Goal: Task Accomplishment & Management: Complete application form

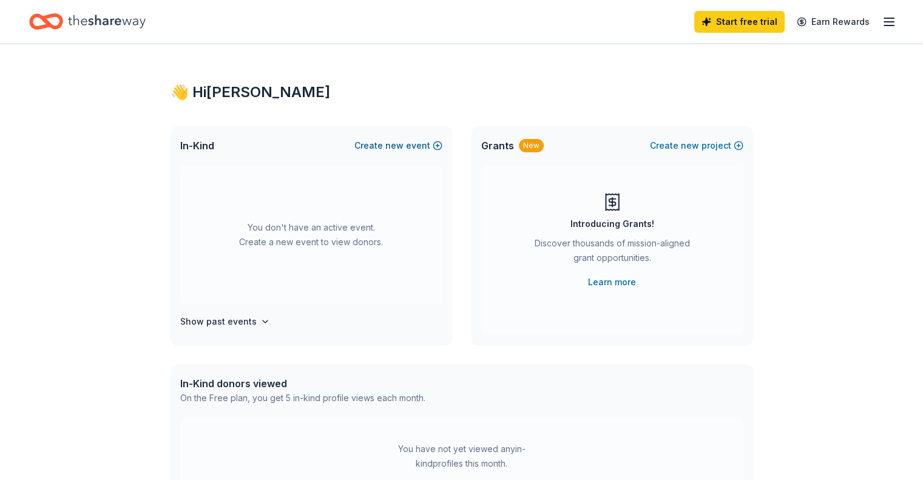
click at [386, 148] on button "Create new event" at bounding box center [399, 145] width 88 height 15
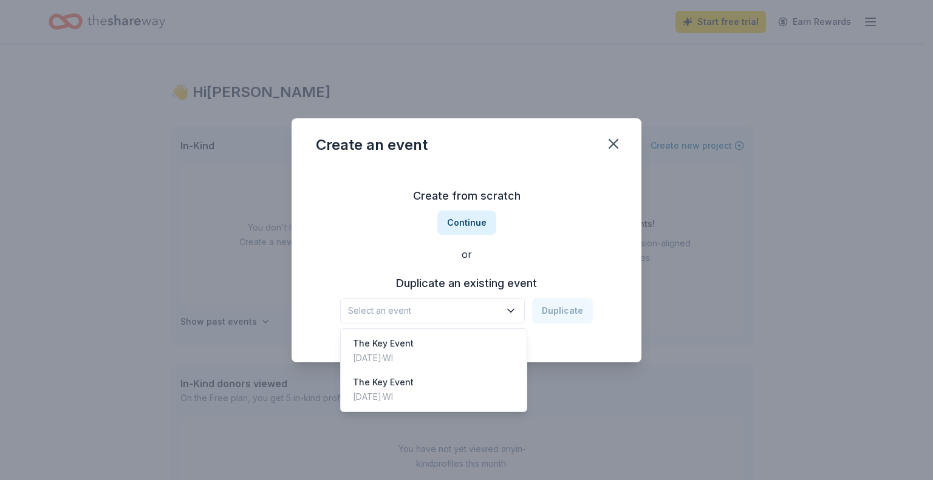
click at [435, 307] on span "Select an event" at bounding box center [424, 311] width 152 height 15
click at [413, 348] on div "The Key Event" at bounding box center [383, 343] width 61 height 15
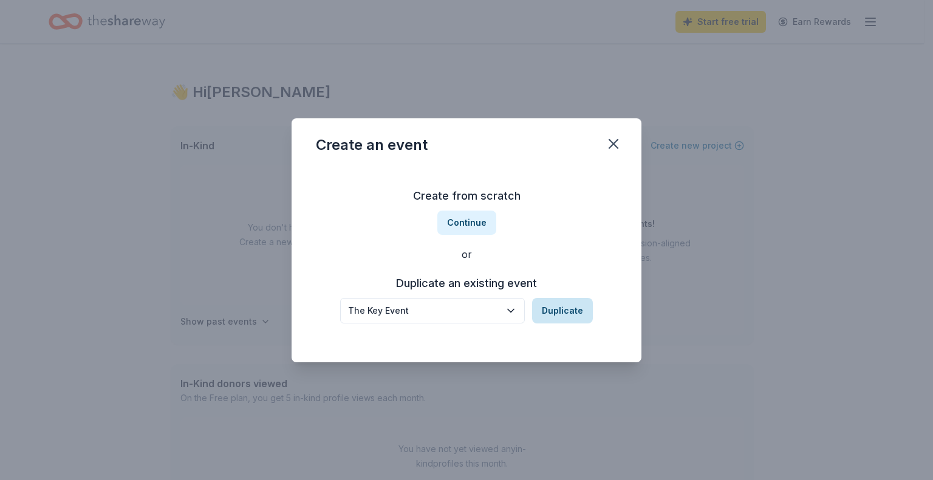
click at [558, 307] on button "Duplicate" at bounding box center [562, 310] width 61 height 25
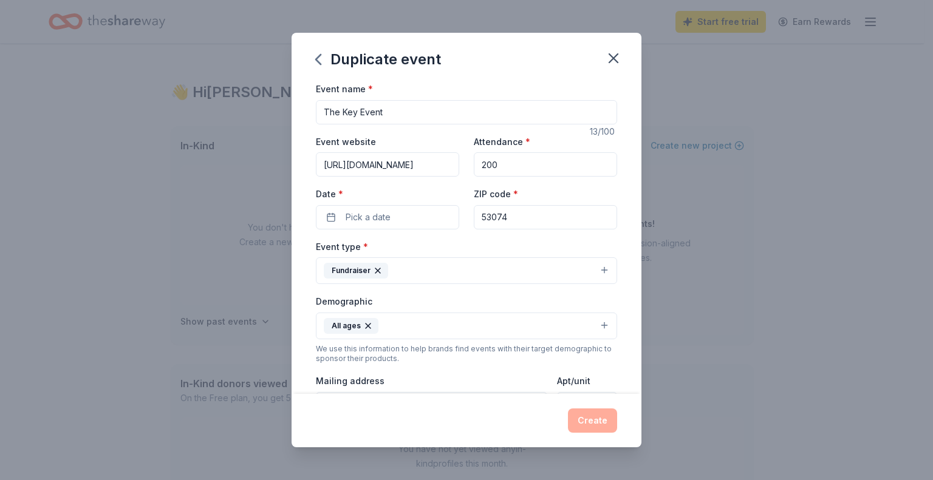
click at [403, 112] on input "The Key Event" at bounding box center [466, 112] width 301 height 24
type input "The Key Event 2026 - Casino Royale"
drag, startPoint x: 439, startPoint y: 168, endPoint x: 294, endPoint y: 172, distance: 145.2
click at [294, 172] on div "Event name * The Key Event 2026 - Casino Royale 34 /100 Event website https://k…" at bounding box center [466, 237] width 350 height 313
paste input "026"
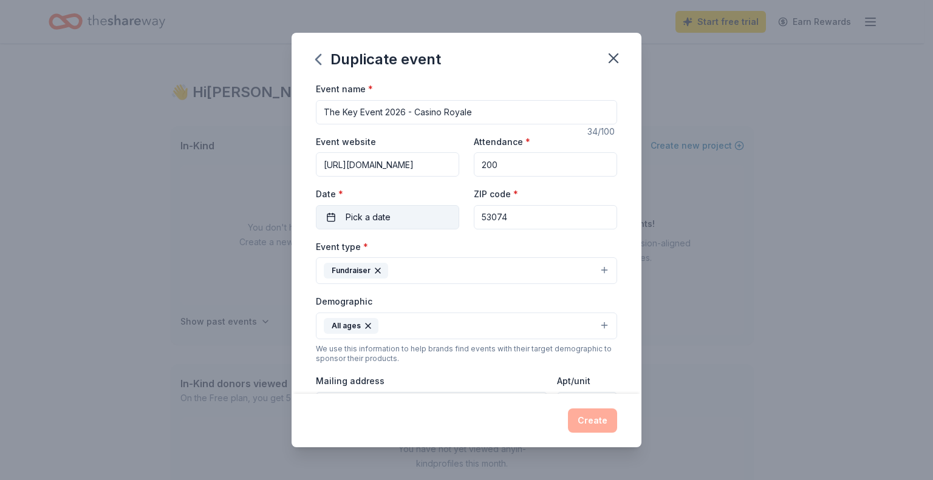
type input "https://keyevent2026.cbo.io/"
click at [399, 213] on button "Pick a date" at bounding box center [387, 217] width 143 height 24
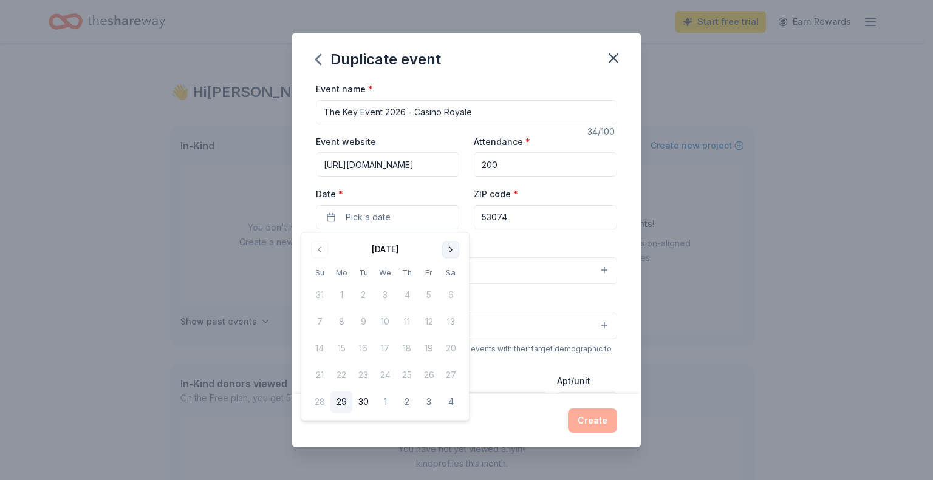
click at [457, 251] on button "Go to next month" at bounding box center [450, 249] width 17 height 17
click at [455, 251] on button "Go to next month" at bounding box center [450, 249] width 17 height 17
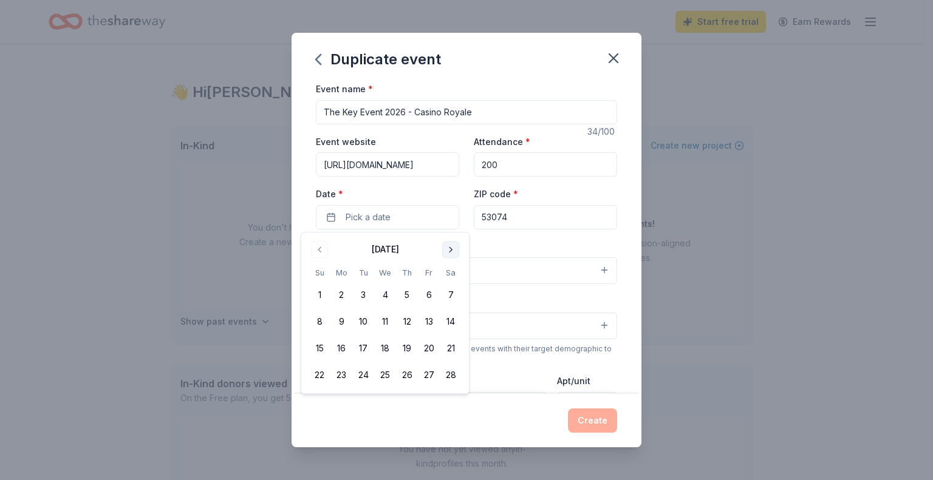
click at [455, 251] on button "Go to next month" at bounding box center [450, 249] width 17 height 17
click at [454, 301] on button "7" at bounding box center [451, 296] width 22 height 22
click at [540, 219] on input "53074" at bounding box center [545, 217] width 143 height 24
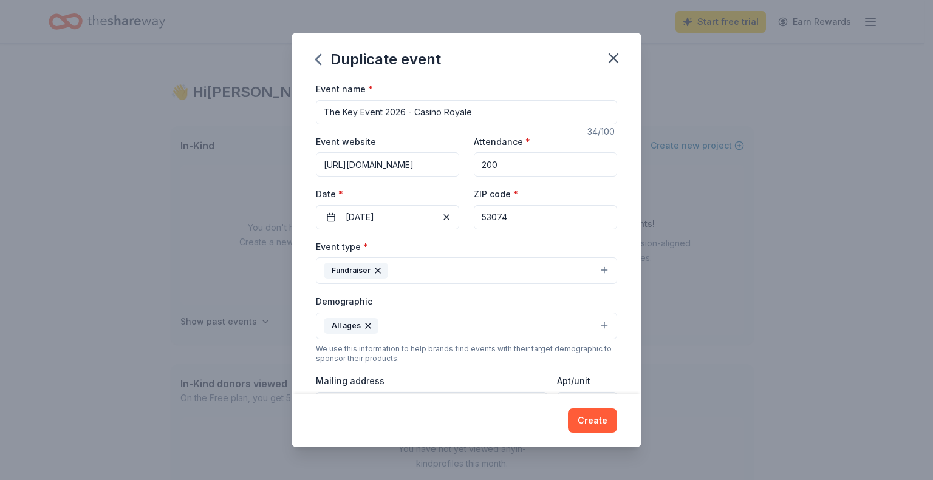
click at [432, 375] on div "Mailing address" at bounding box center [431, 394] width 231 height 43
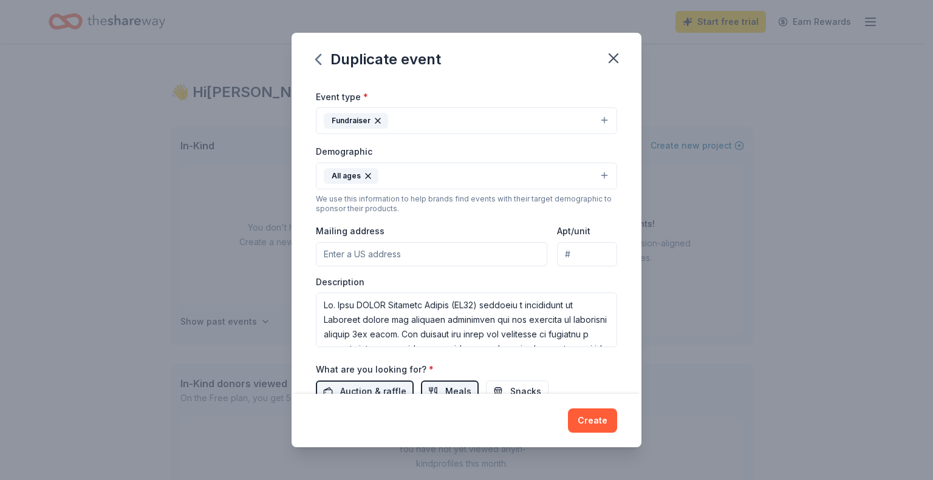
scroll to position [182, 0]
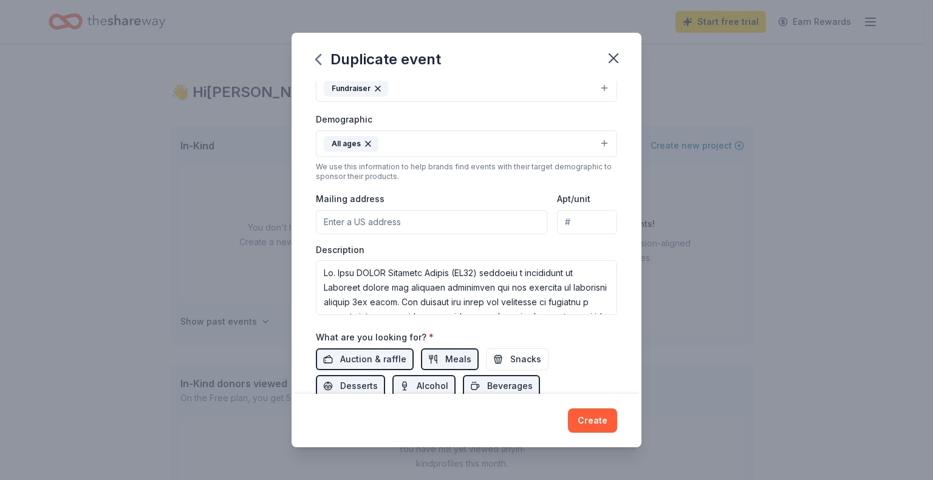
click at [397, 220] on input "Mailing address" at bounding box center [431, 222] width 231 height 24
type input "1802 N Wisconsin St"
click at [578, 217] on input "1802 N Wisconsin St" at bounding box center [587, 222] width 60 height 24
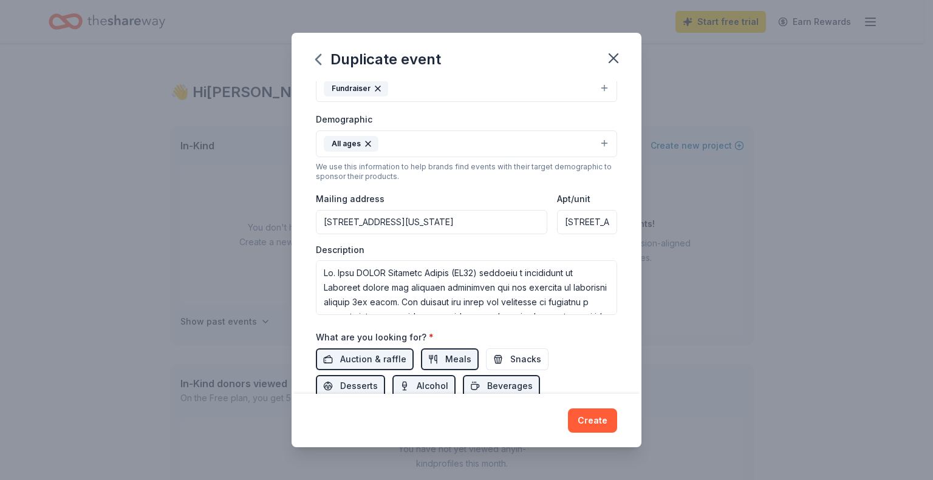
click at [578, 217] on input "1802 N Wisconsin St" at bounding box center [587, 222] width 60 height 24
click at [458, 247] on div "Description" at bounding box center [466, 280] width 301 height 72
click at [455, 230] on input "1802 N Wisconsin St" at bounding box center [431, 222] width 231 height 24
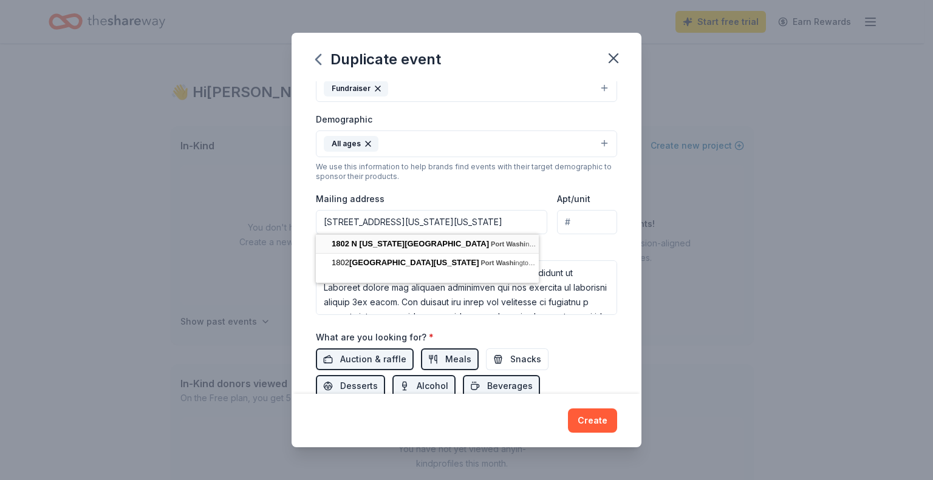
type input "1802 North Wisconsin Street, Port Washington, WI, 53074"
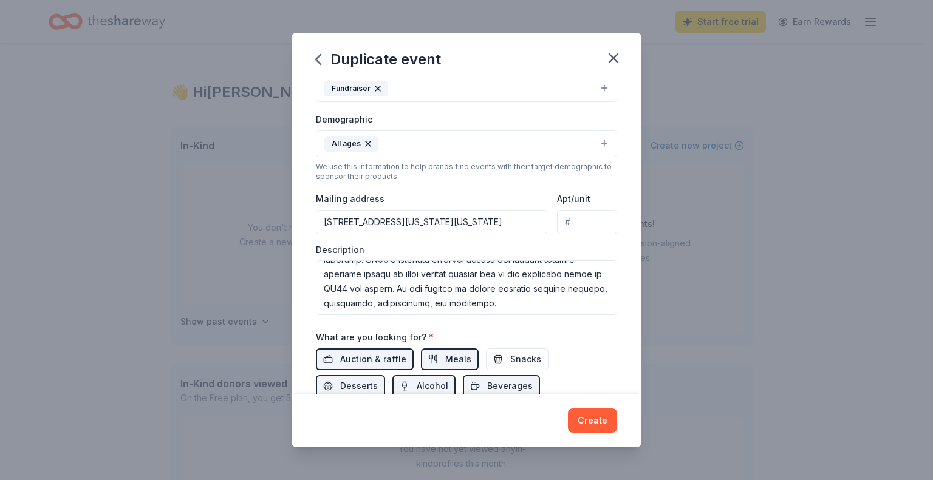
scroll to position [109, 0]
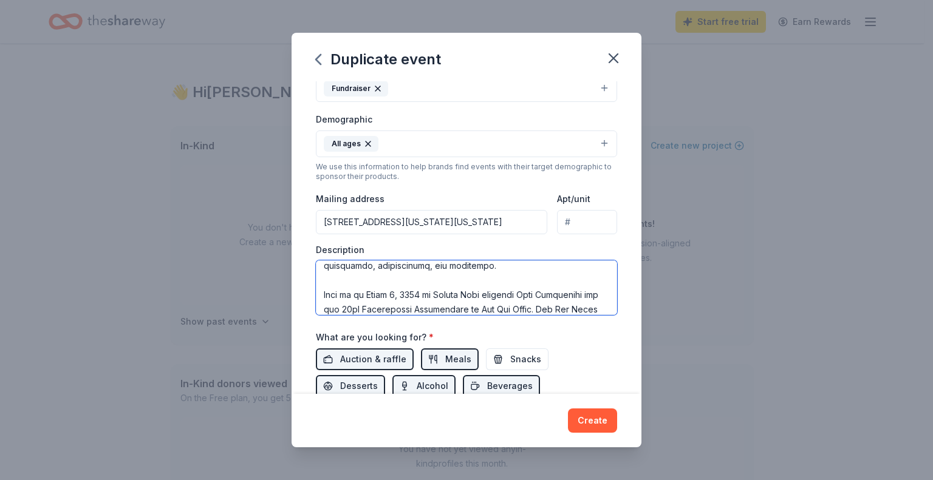
click at [332, 274] on textarea at bounding box center [466, 287] width 301 height 55
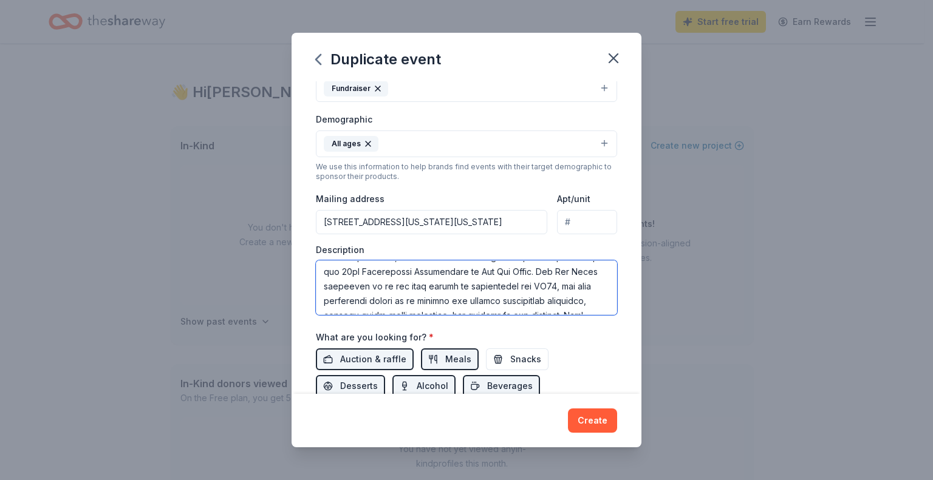
scroll to position [291, 0]
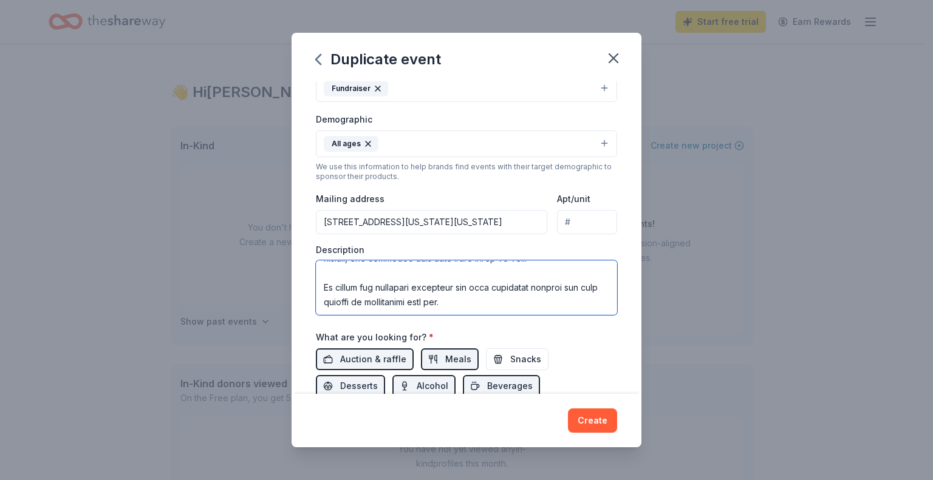
drag, startPoint x: 324, startPoint y: 271, endPoint x: 560, endPoint y: 304, distance: 239.0
click at [560, 304] on textarea at bounding box center [466, 287] width 301 height 55
paste textarea "At St. John XXIII Catholic School (SJ23), we’re committed to providing a strong…"
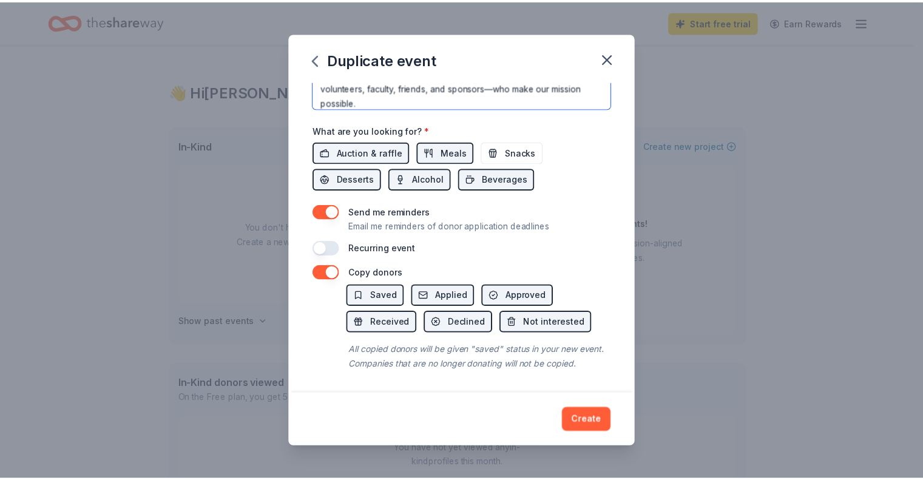
scroll to position [403, 0]
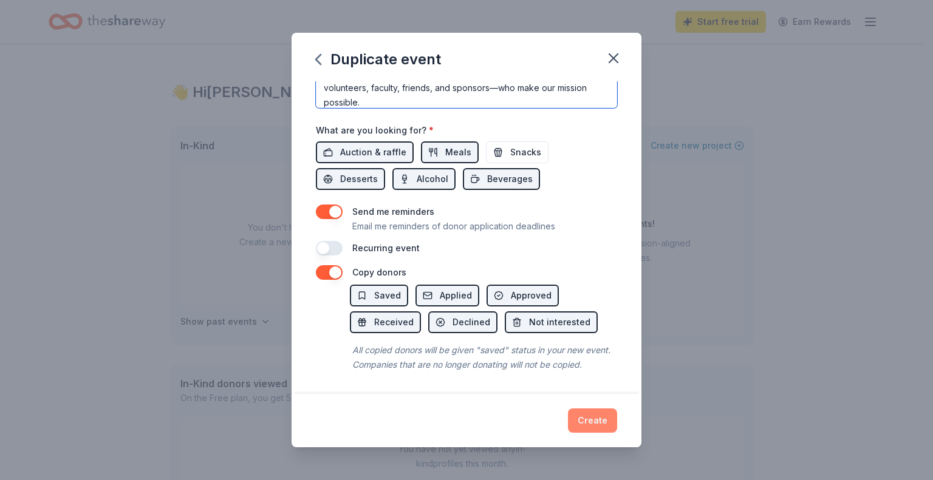
type textarea "At St. John XXIII Catholic School (SJ23), we’re committed to providing a strong…"
click at [601, 420] on button "Create" at bounding box center [592, 421] width 49 height 24
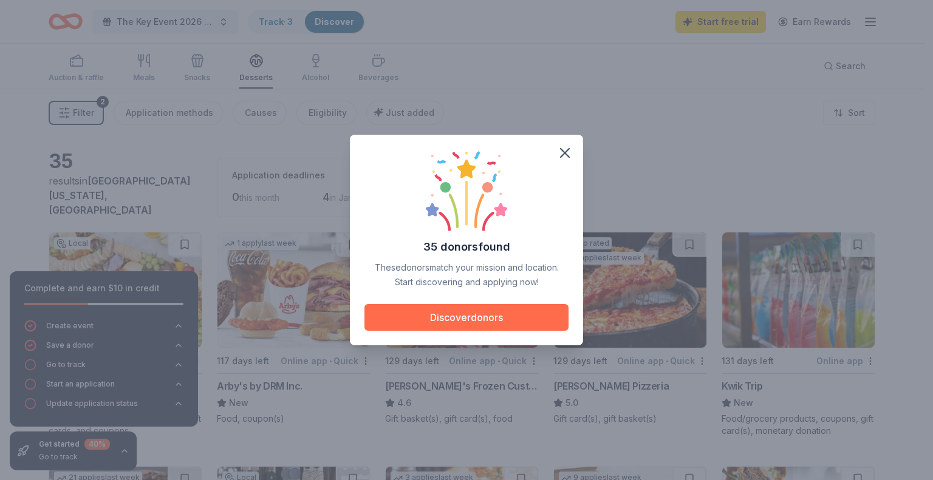
click at [478, 315] on button "Discover donors" at bounding box center [466, 317] width 204 height 27
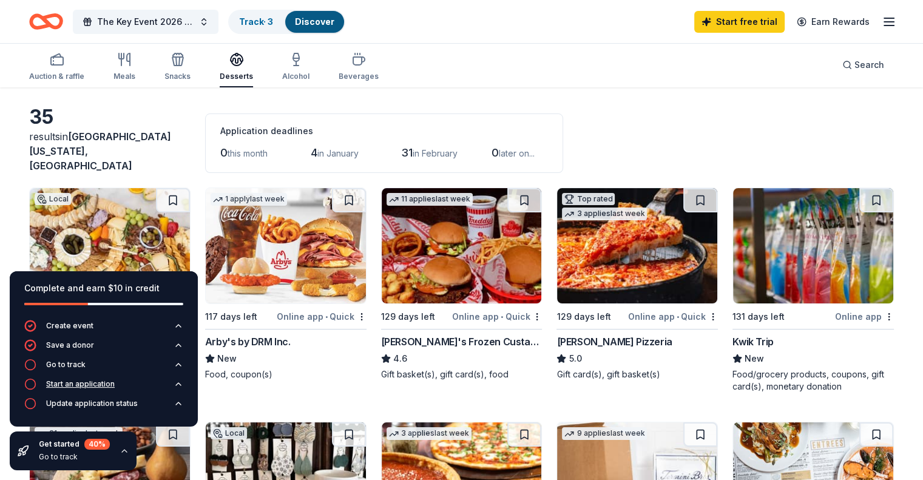
scroll to position [121, 0]
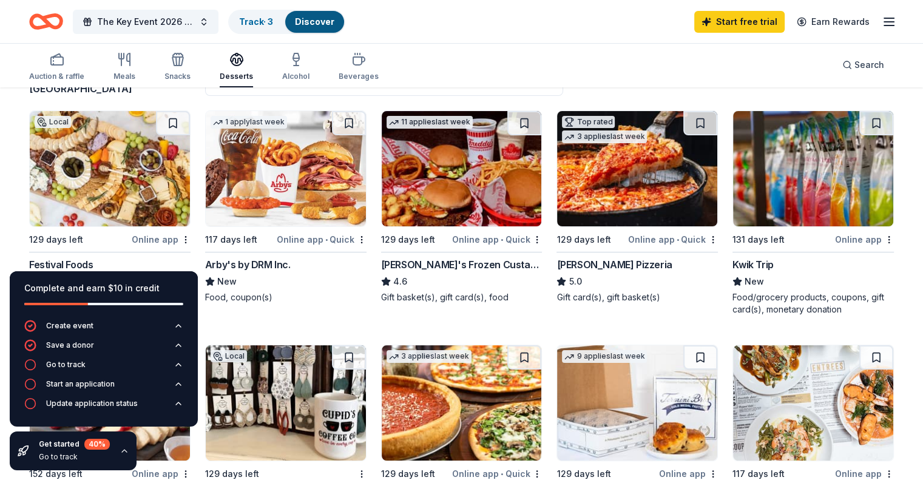
click at [123, 450] on icon "button" at bounding box center [124, 451] width 5 height 2
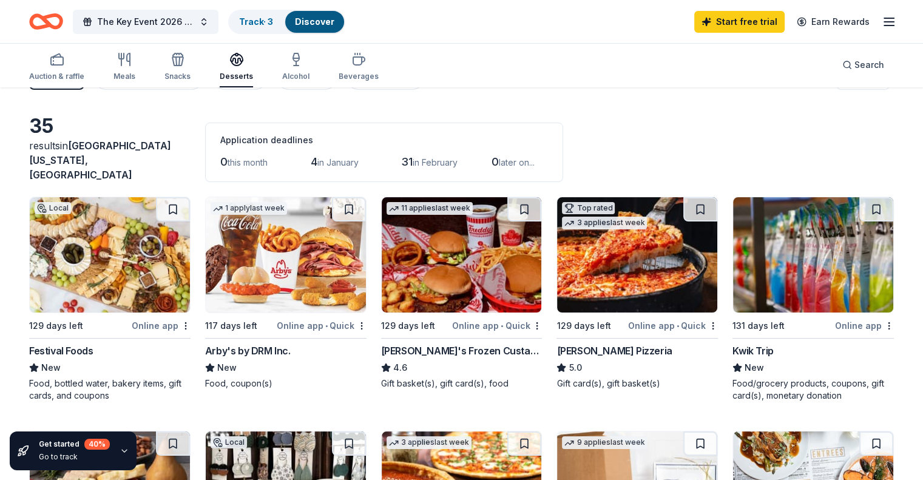
scroll to position [0, 0]
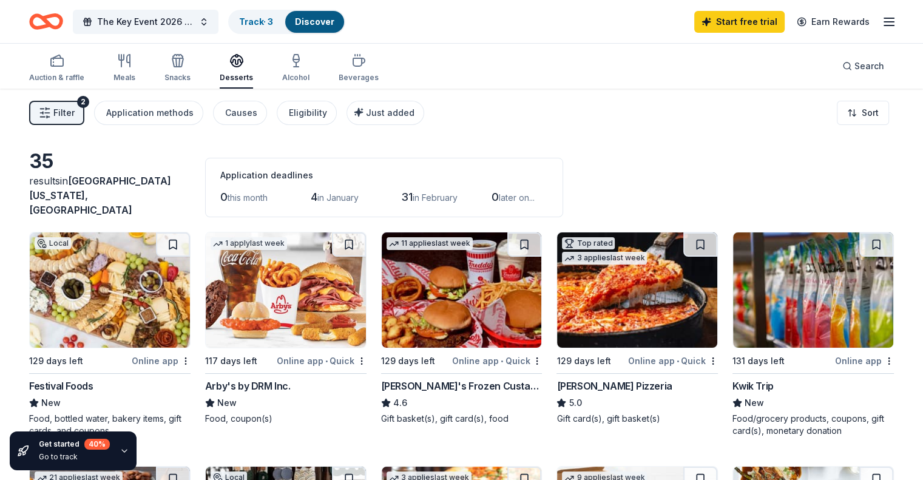
click at [167, 353] on div "Online app" at bounding box center [161, 360] width 59 height 15
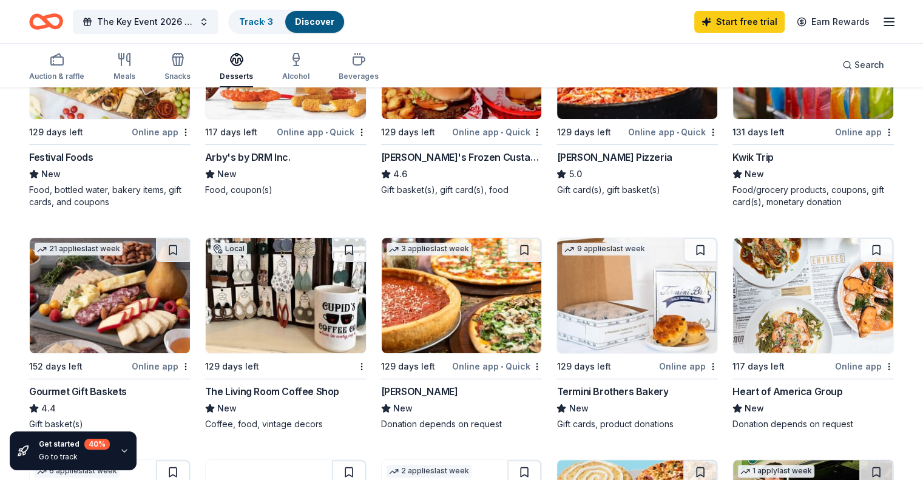
scroll to position [243, 0]
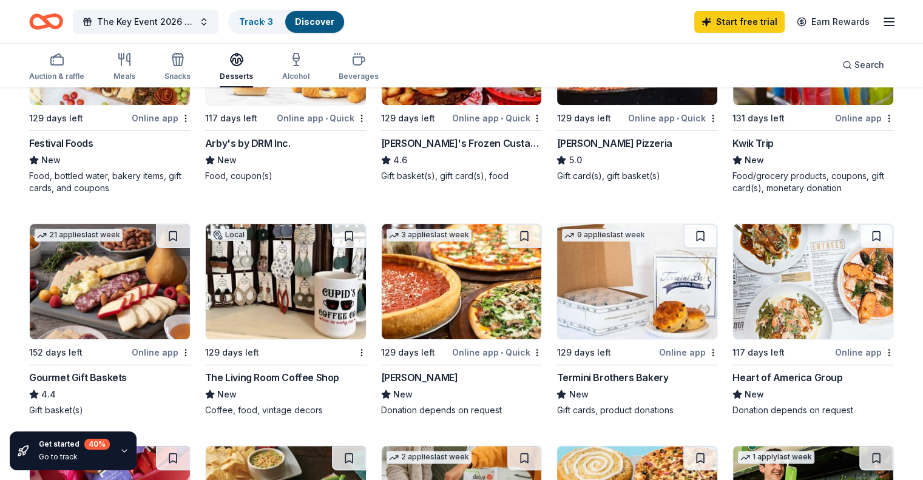
click at [419, 370] on div "Giordano's" at bounding box center [419, 377] width 77 height 15
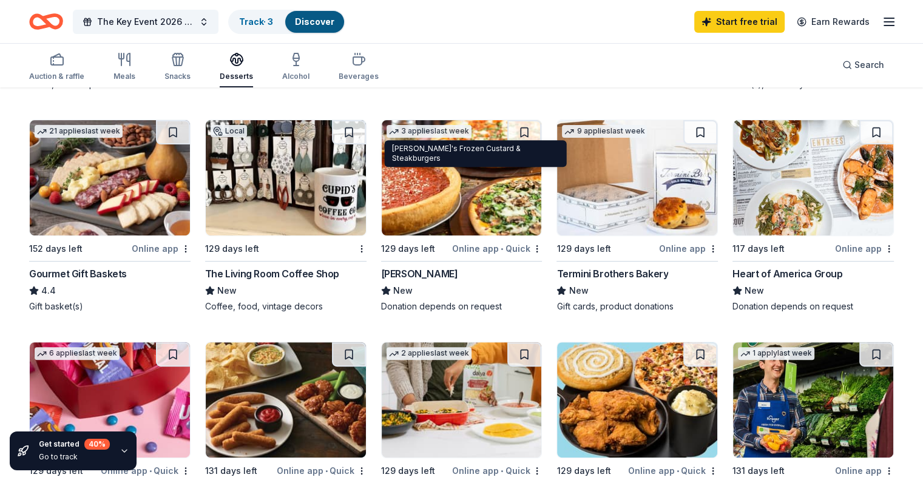
scroll to position [486, 0]
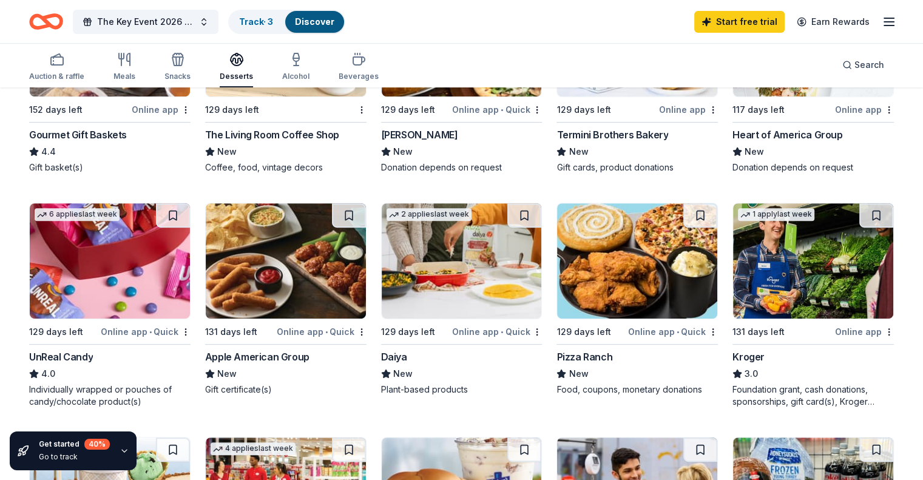
click at [155, 268] on img at bounding box center [110, 260] width 160 height 115
click at [610, 271] on img at bounding box center [637, 260] width 160 height 115
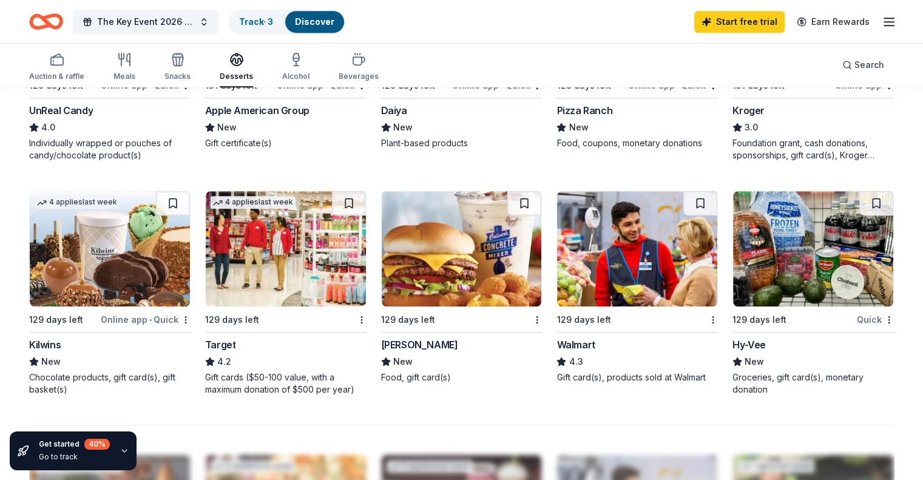
scroll to position [789, 0]
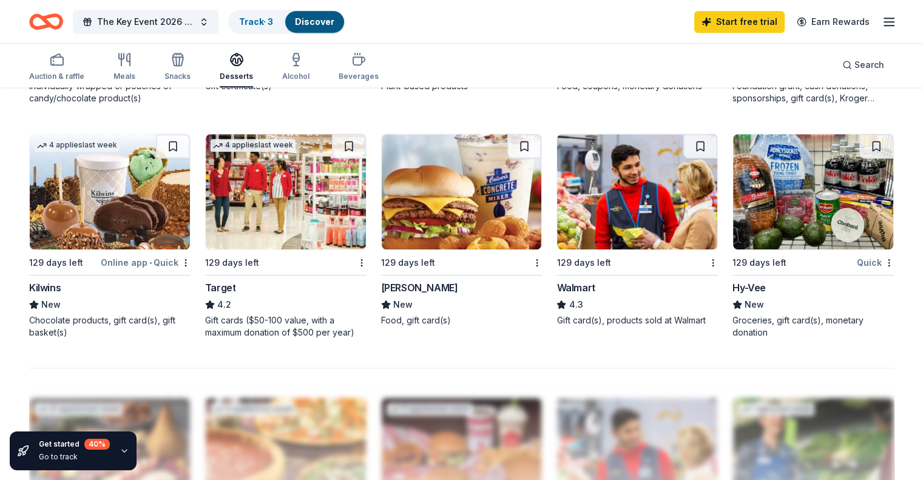
click at [297, 195] on img at bounding box center [286, 191] width 160 height 115
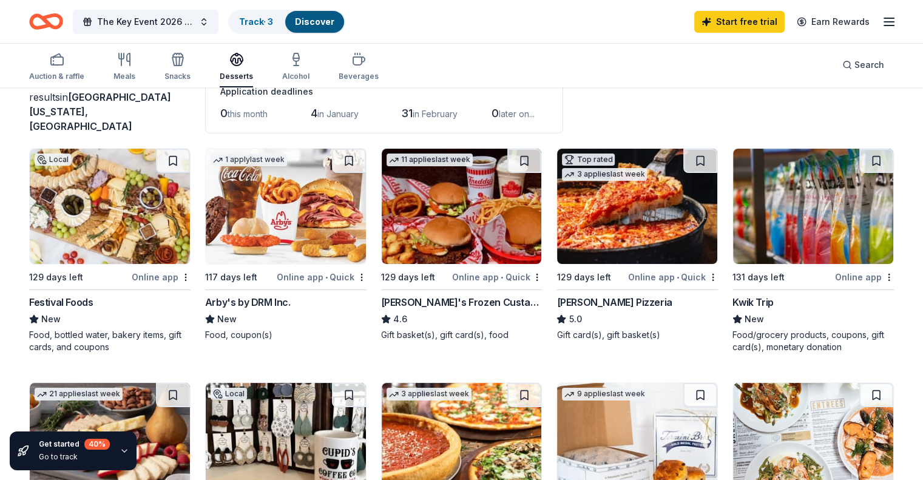
scroll to position [0, 0]
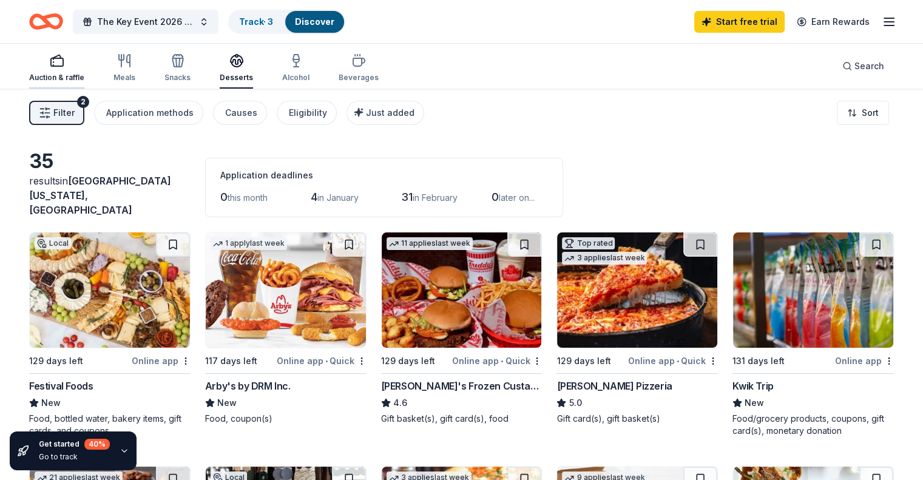
click at [64, 64] on icon "button" at bounding box center [57, 60] width 15 height 15
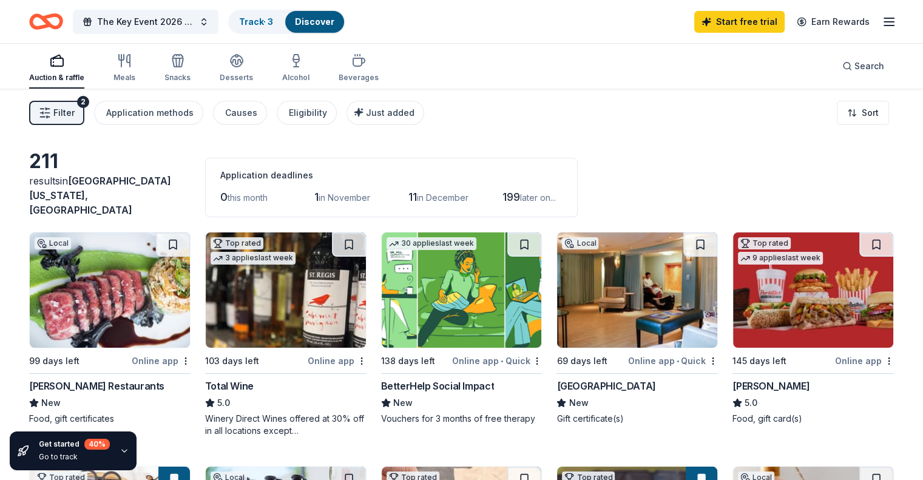
click at [137, 297] on img at bounding box center [110, 290] width 160 height 115
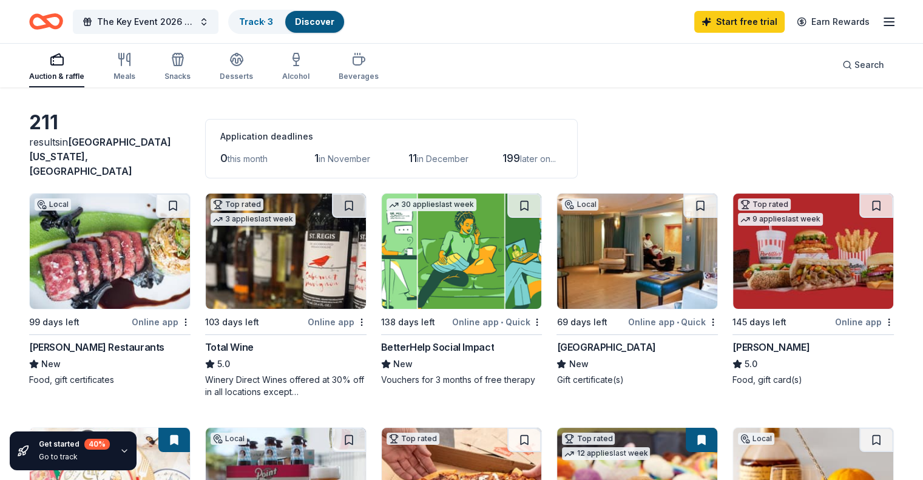
scroll to position [61, 0]
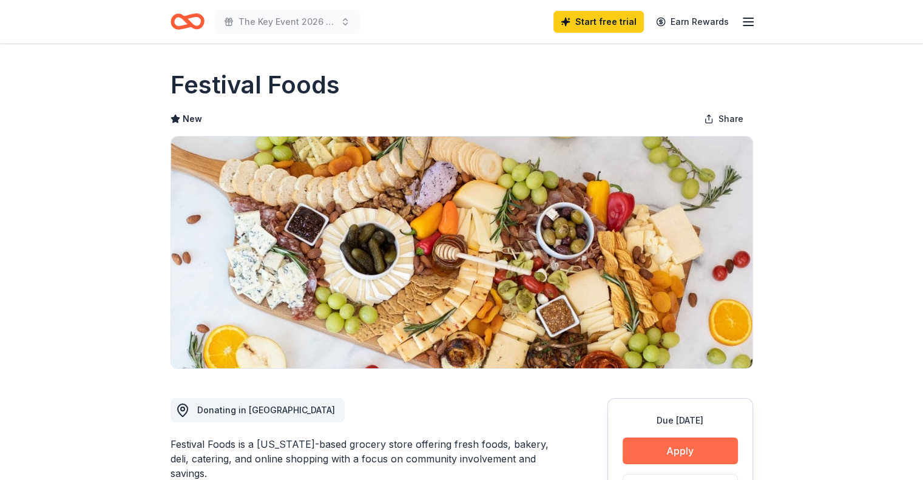
click at [682, 454] on button "Apply" at bounding box center [680, 451] width 115 height 27
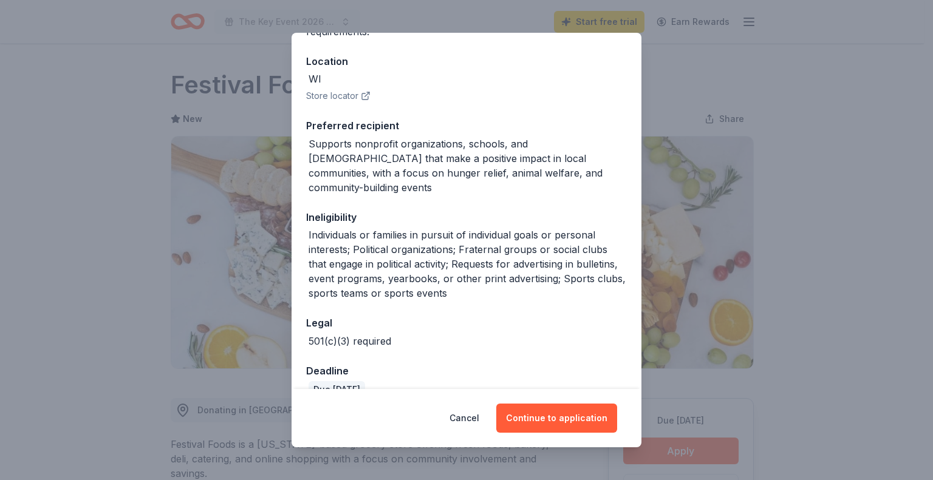
scroll to position [134, 0]
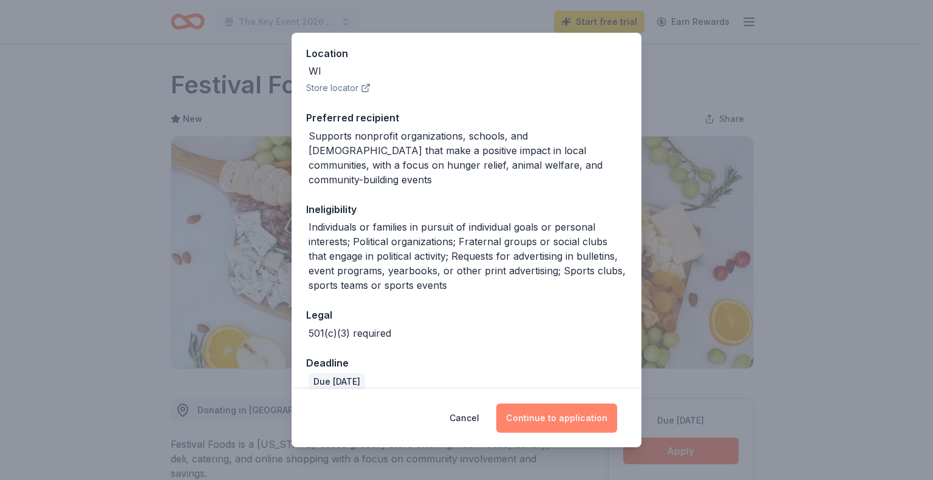
click at [550, 417] on button "Continue to application" at bounding box center [556, 418] width 121 height 29
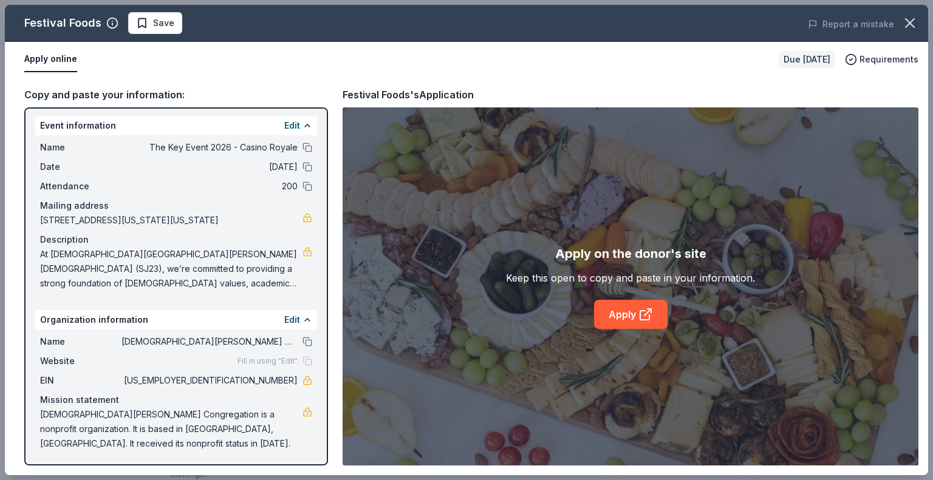
scroll to position [2, 0]
click at [630, 329] on div "Apply on the donor's site Keep this open to copy and paste in your information.…" at bounding box center [630, 286] width 576 height 358
click at [631, 308] on link "Apply" at bounding box center [630, 314] width 73 height 29
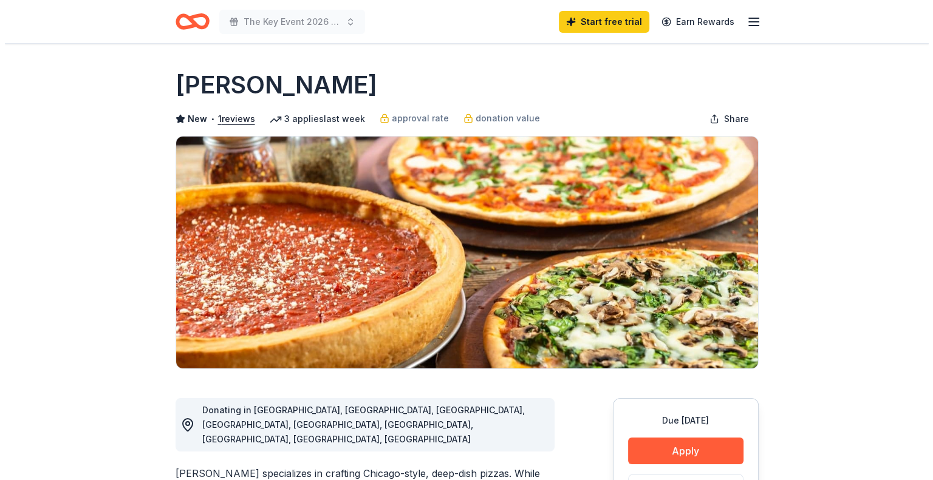
scroll to position [121, 0]
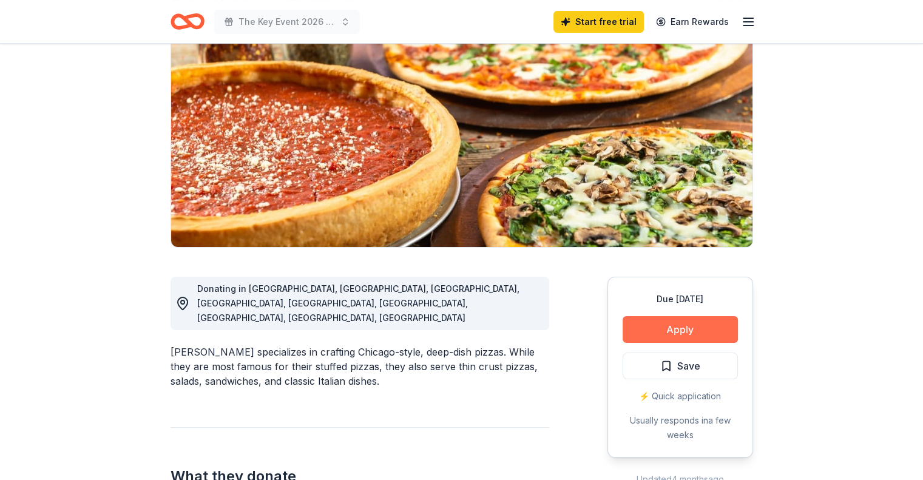
click at [675, 327] on button "Apply" at bounding box center [680, 329] width 115 height 27
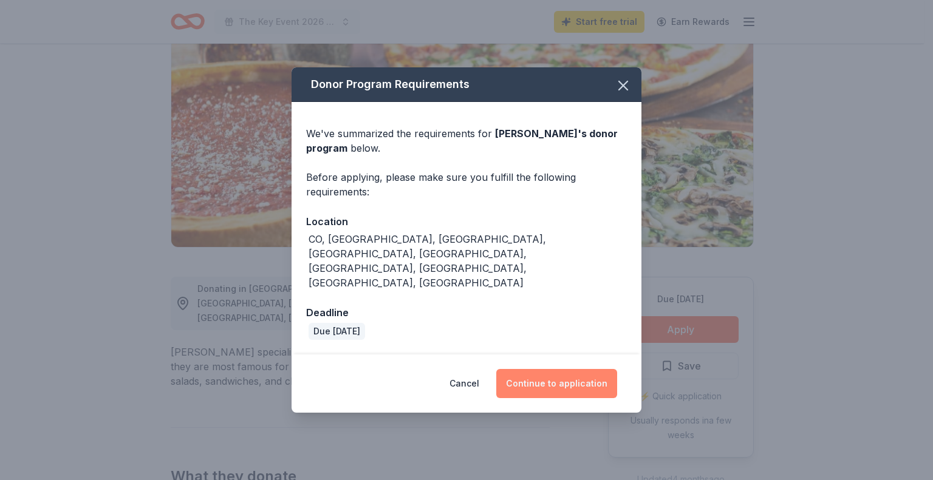
click at [566, 369] on button "Continue to application" at bounding box center [556, 383] width 121 height 29
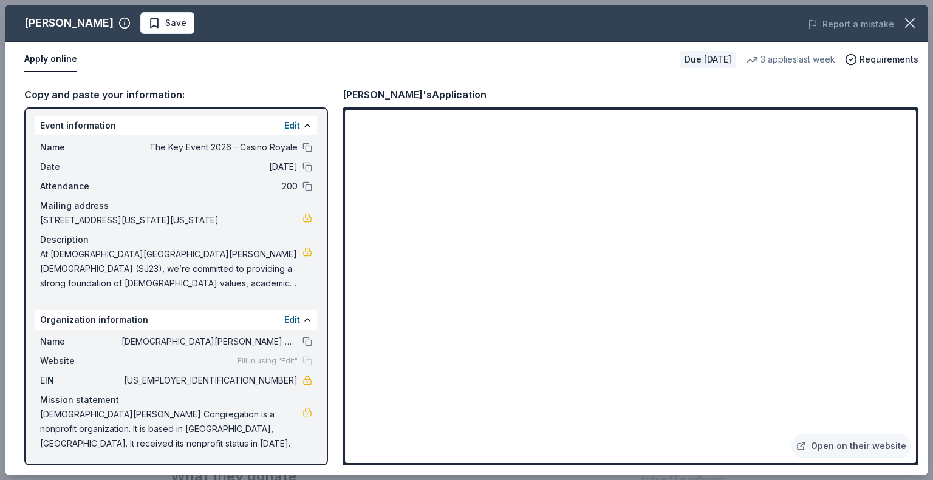
scroll to position [2, 0]
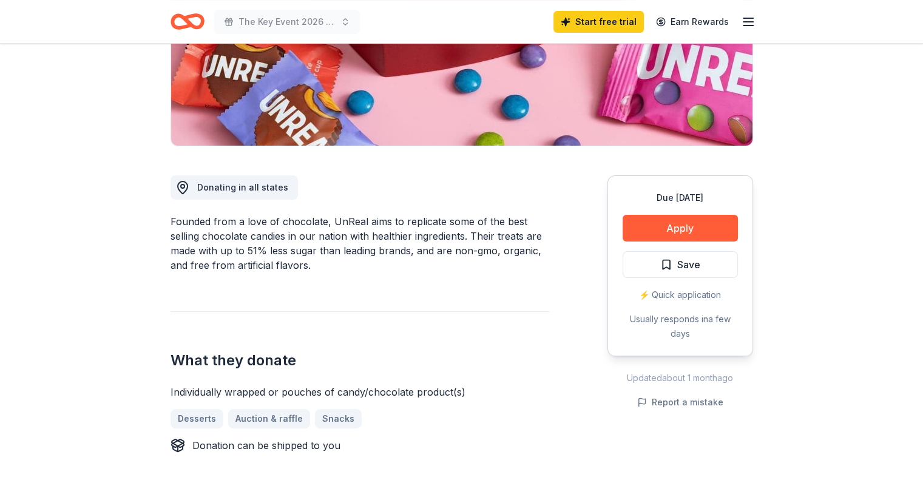
scroll to position [243, 0]
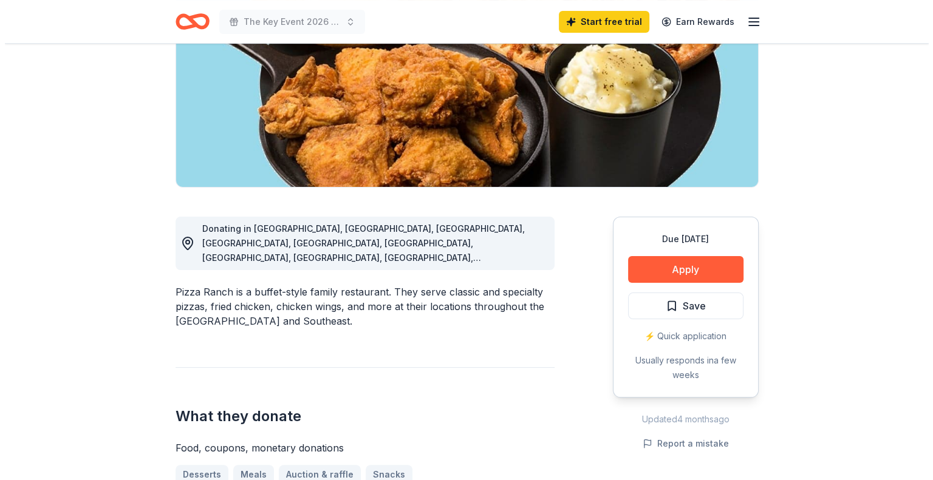
scroll to position [182, 0]
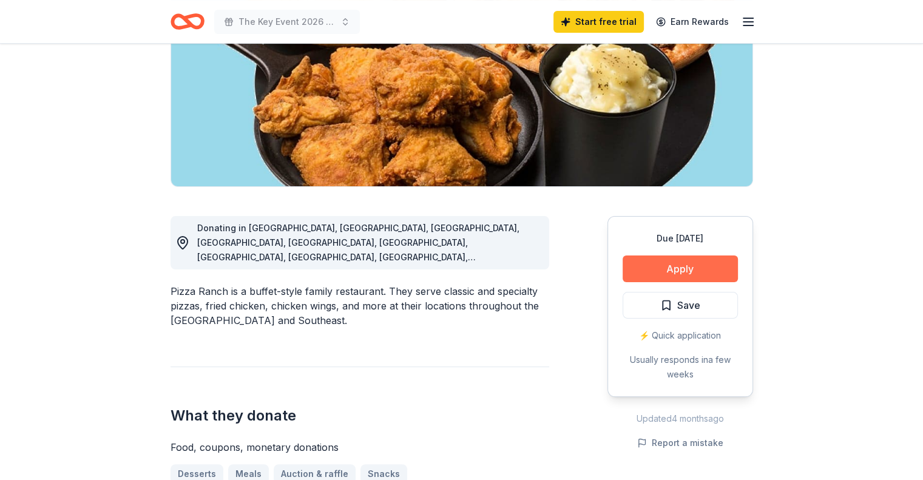
click at [689, 268] on button "Apply" at bounding box center [680, 269] width 115 height 27
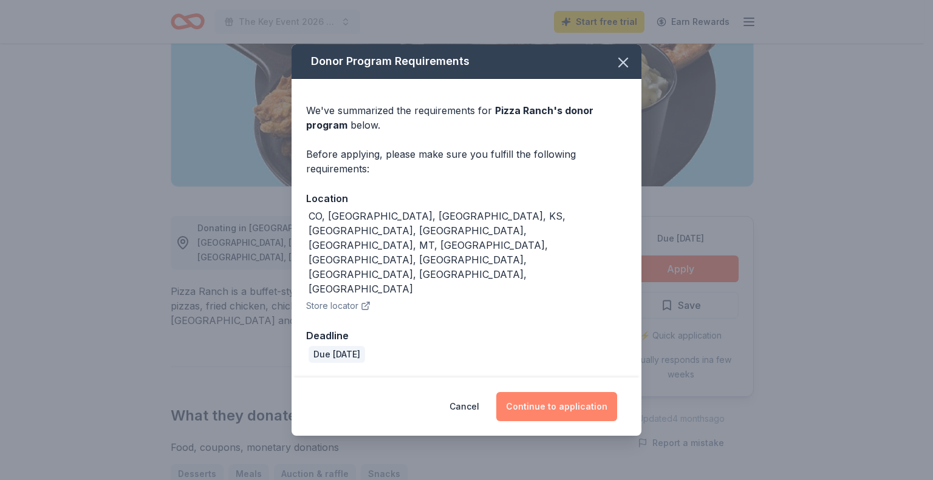
click at [556, 392] on button "Continue to application" at bounding box center [556, 406] width 121 height 29
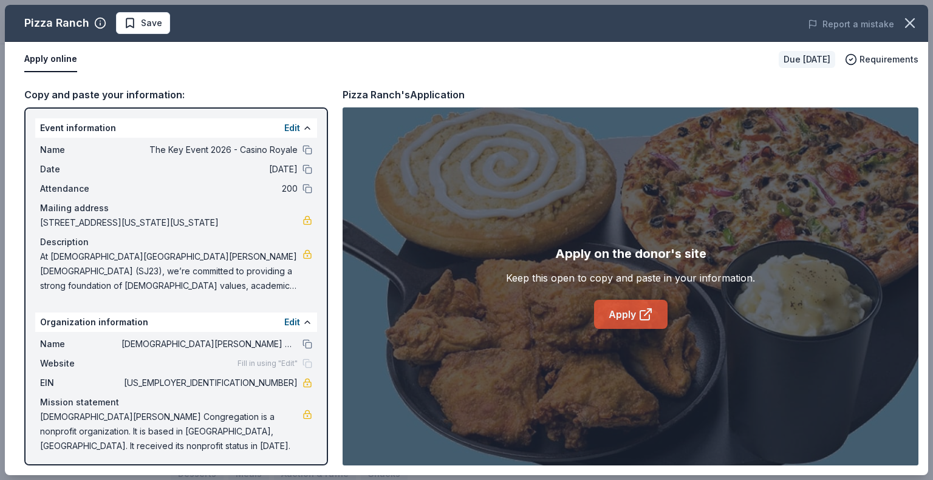
click at [630, 314] on link "Apply" at bounding box center [630, 314] width 73 height 29
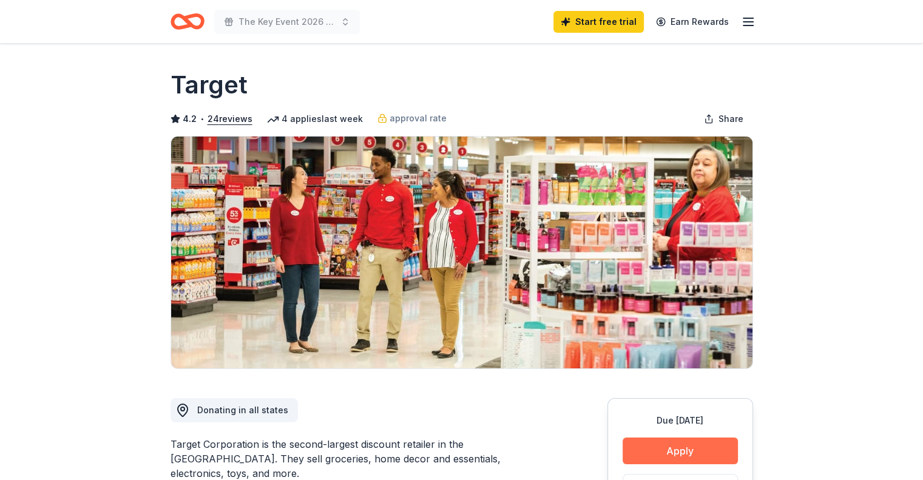
click at [691, 446] on button "Apply" at bounding box center [680, 451] width 115 height 27
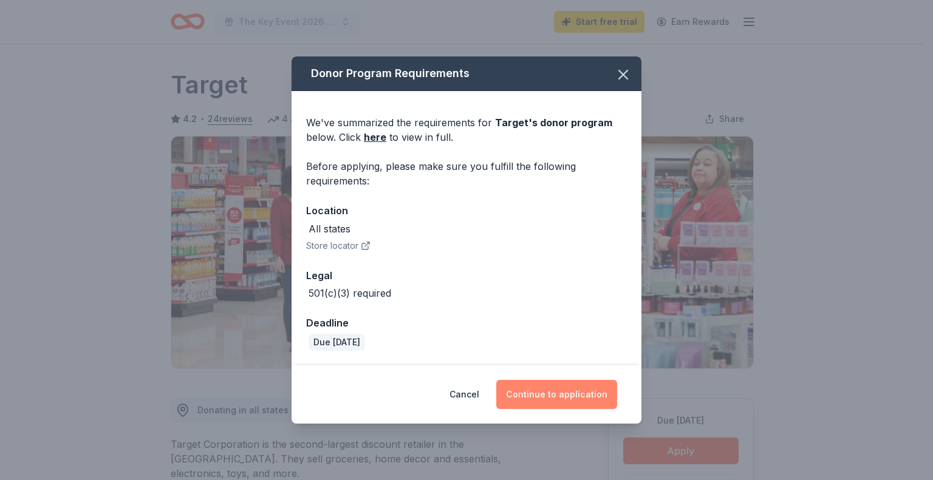
click at [555, 396] on button "Continue to application" at bounding box center [556, 394] width 121 height 29
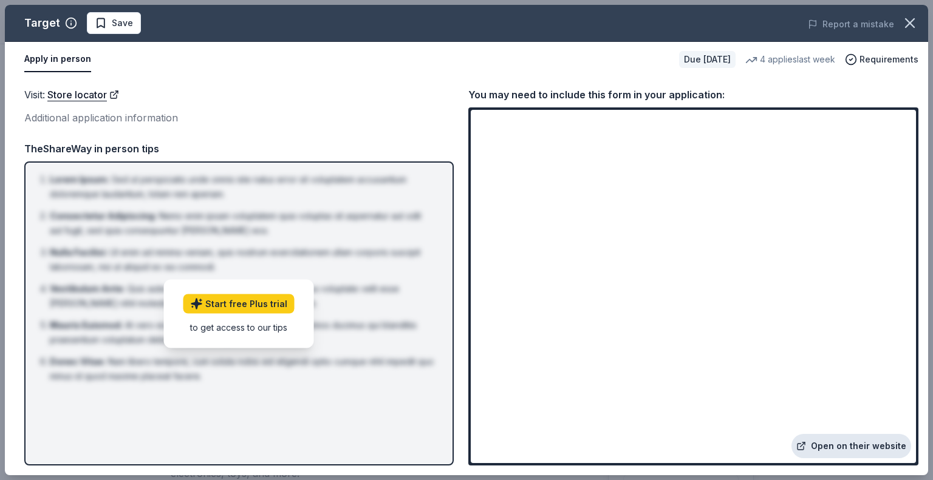
click at [849, 450] on link "Open on their website" at bounding box center [851, 446] width 120 height 24
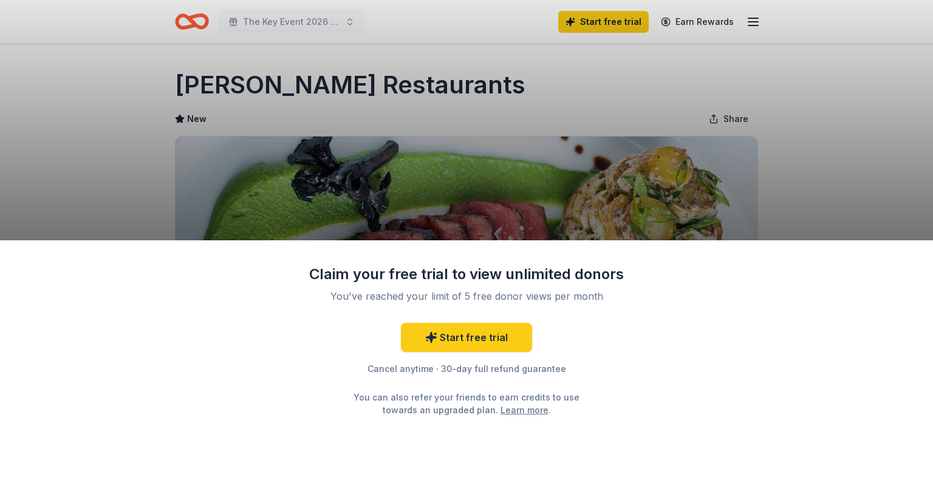
click at [799, 135] on div "Claim your free trial to view unlimited donors You've reached your limit of 5 f…" at bounding box center [466, 240] width 933 height 480
click at [807, 201] on div "Claim your free trial to view unlimited donors You've reached your limit of 5 f…" at bounding box center [466, 240] width 933 height 480
click at [471, 338] on link "Start free trial" at bounding box center [466, 337] width 131 height 29
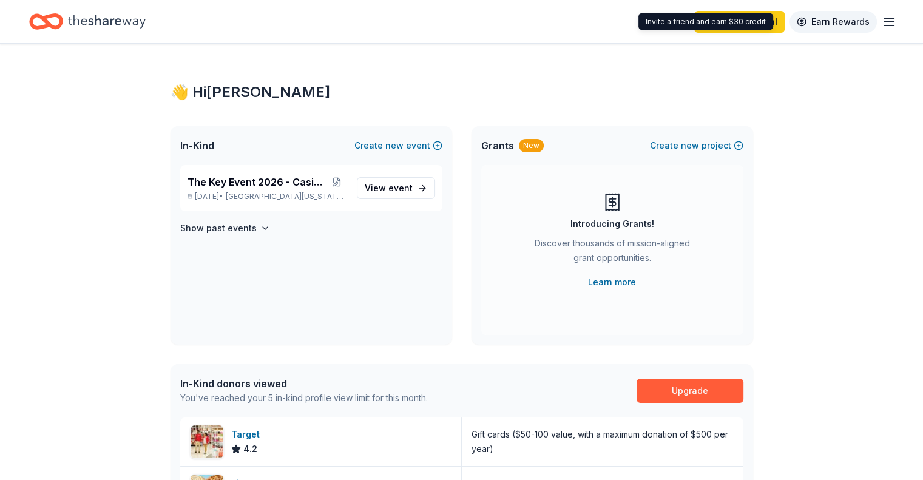
click at [843, 21] on link "Earn Rewards" at bounding box center [833, 22] width 87 height 22
click at [882, 22] on icon "button" at bounding box center [889, 22] width 15 height 15
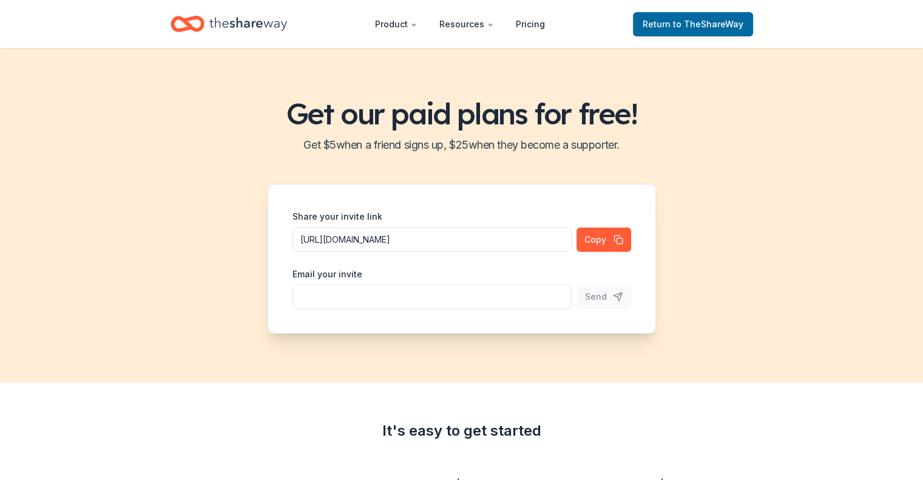
click at [280, 22] on icon "Home" at bounding box center [248, 24] width 78 height 25
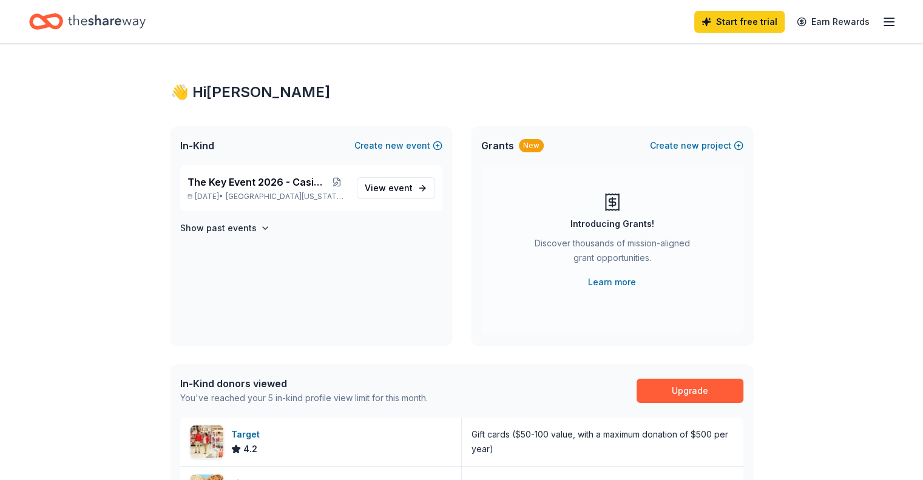
click at [279, 384] on div "In-Kind donors viewed" at bounding box center [304, 383] width 248 height 15
click at [101, 21] on icon "Home" at bounding box center [107, 21] width 78 height 13
click at [382, 193] on span "View event" at bounding box center [389, 188] width 48 height 15
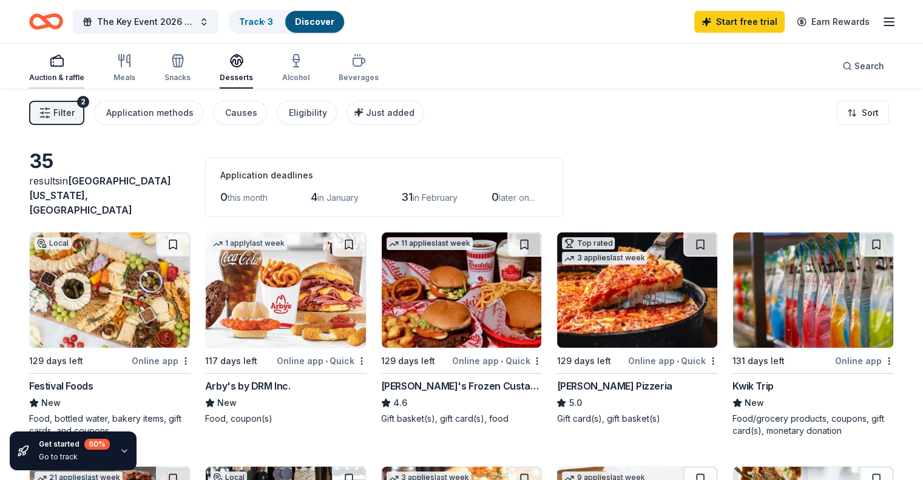
click at [64, 62] on icon "button" at bounding box center [57, 60] width 15 height 15
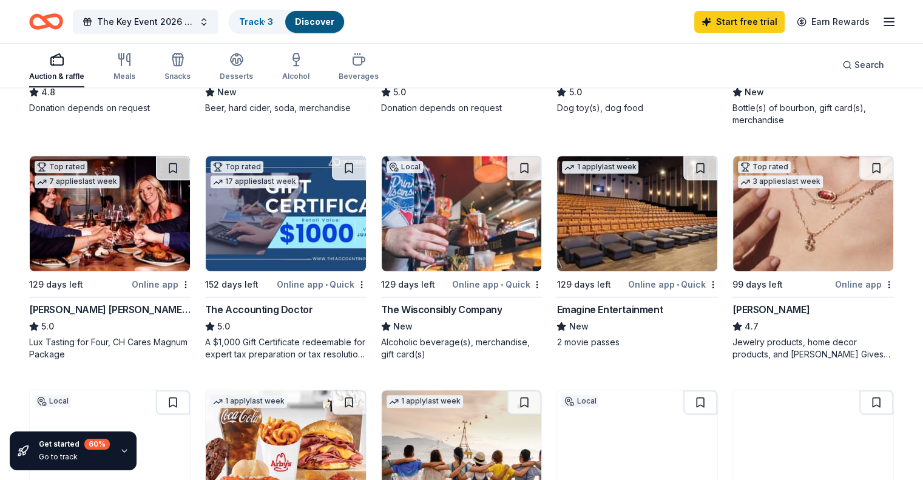
scroll to position [607, 0]
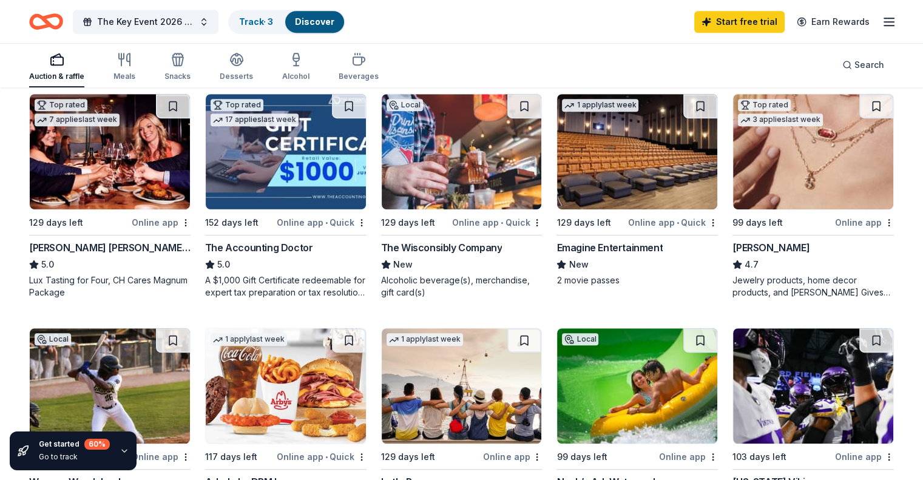
click at [440, 240] on div "The Wisconsibly Company" at bounding box center [441, 247] width 121 height 15
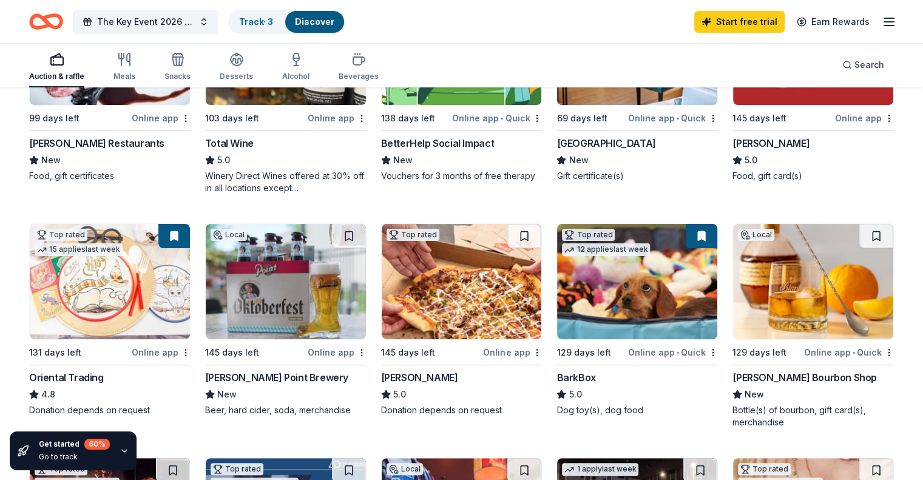
scroll to position [0, 0]
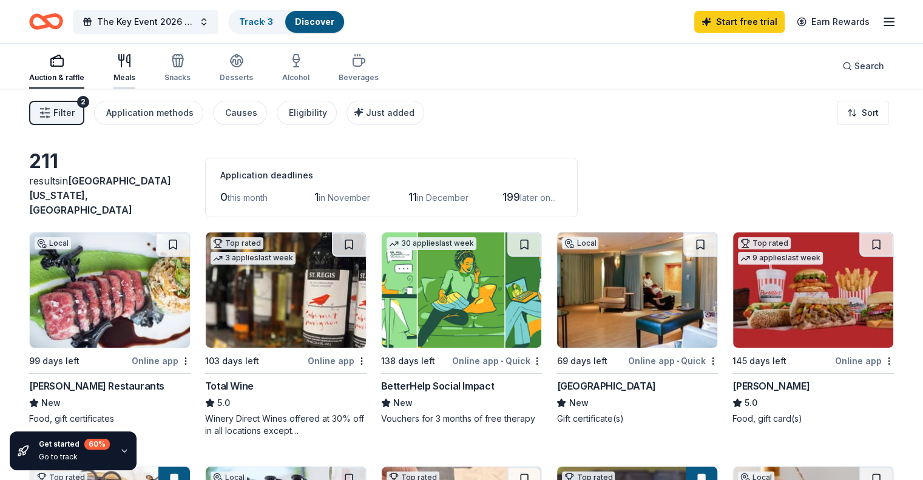
click at [135, 67] on div "Meals" at bounding box center [125, 67] width 22 height 29
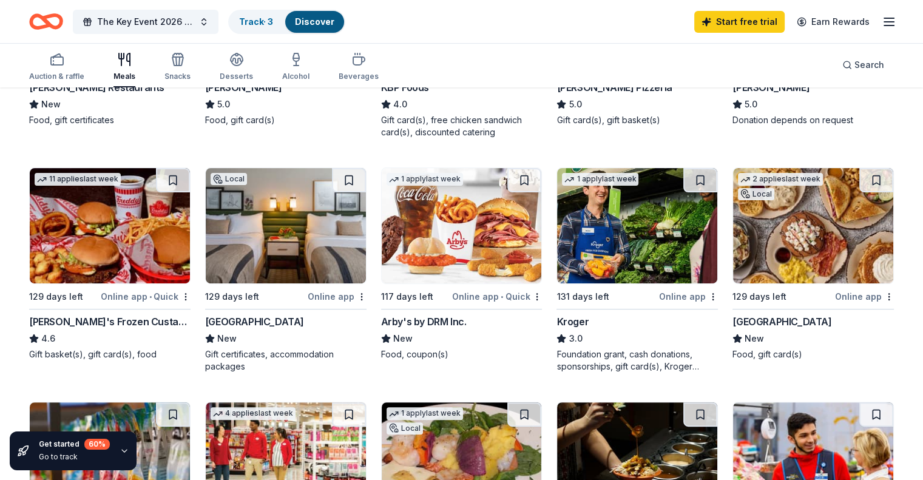
scroll to position [364, 0]
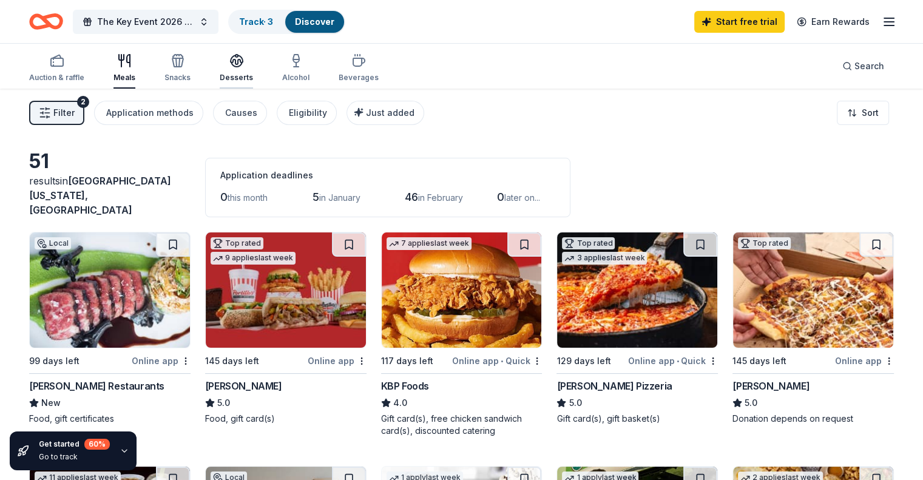
click at [253, 67] on div "Desserts" at bounding box center [236, 67] width 33 height 29
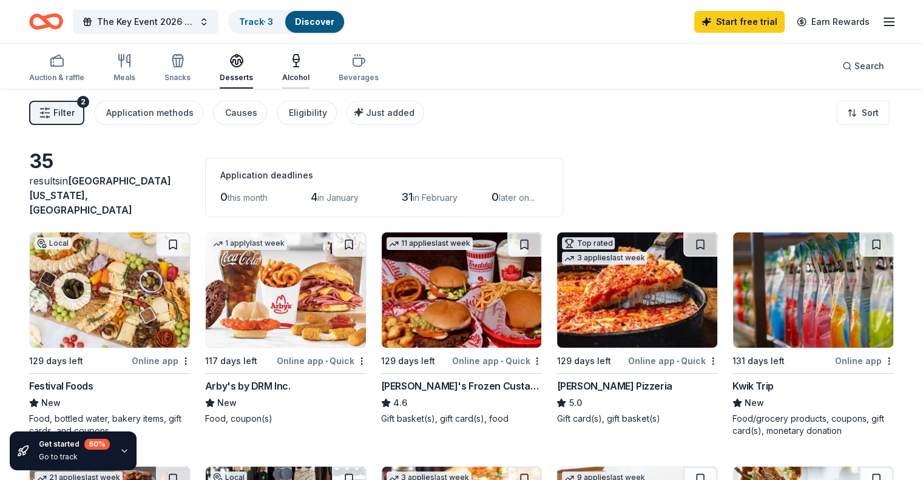
click at [302, 67] on div "button" at bounding box center [295, 60] width 27 height 15
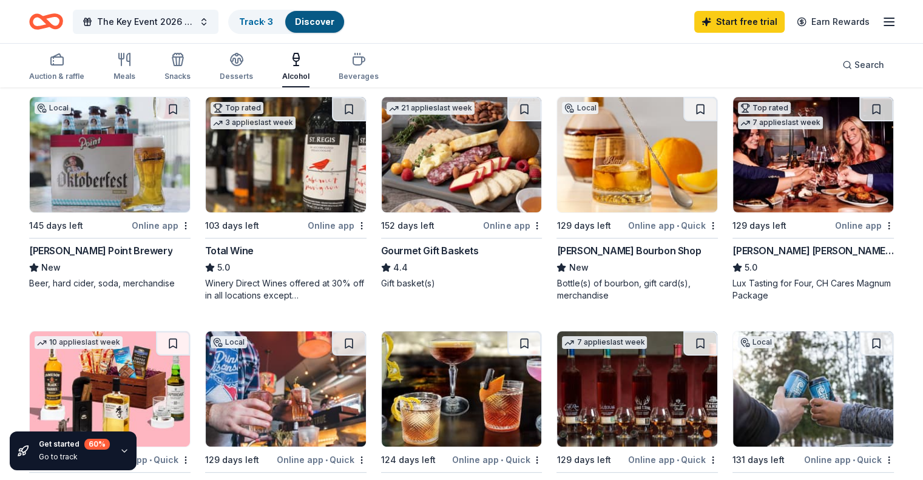
scroll to position [61, 0]
